Goal: Find specific page/section: Find specific page/section

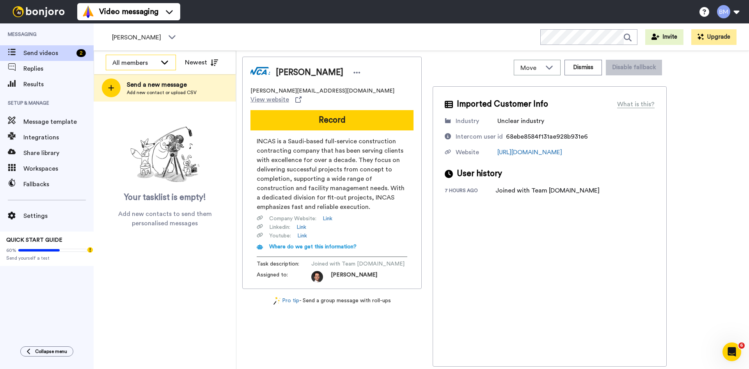
click at [122, 60] on div "All members" at bounding box center [134, 62] width 44 height 9
click at [219, 38] on div "[PERSON_NAME] WORKSPACES View all All Onboarding Welcome Onboarding [PERSON_NAM…" at bounding box center [422, 36] width 656 height 27
click at [154, 58] on div "All members" at bounding box center [134, 62] width 44 height 9
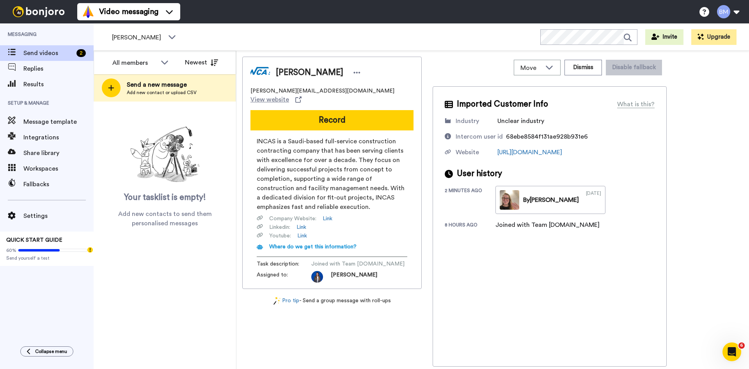
click at [257, 25] on div "[PERSON_NAME] WORKSPACES View all All Onboarding Welcome Onboarding [PERSON_NAM…" at bounding box center [422, 36] width 656 height 27
